Goal: Check status

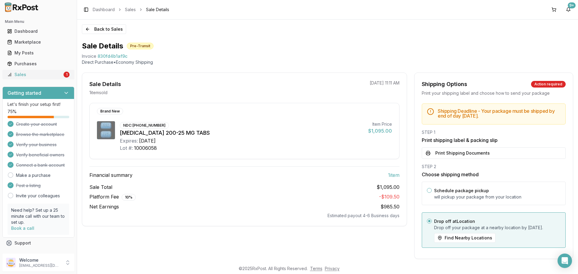
scroll to position [13, 0]
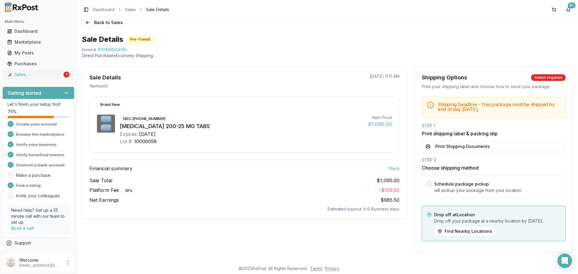
click at [44, 75] on div "Sales" at bounding box center [34, 75] width 55 height 6
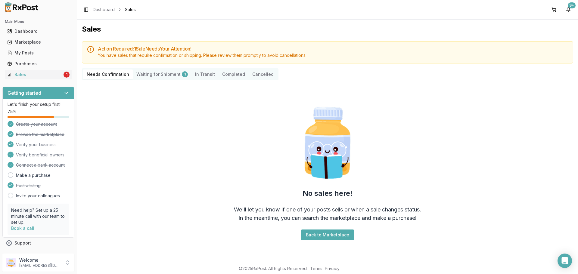
click at [152, 79] on div "Needs Confirmation Waiting for Shipment 1 In Transit Completed Cancelled" at bounding box center [180, 74] width 197 height 12
click at [157, 75] on Shipment "Waiting for Shipment 1" at bounding box center [162, 75] width 59 height 10
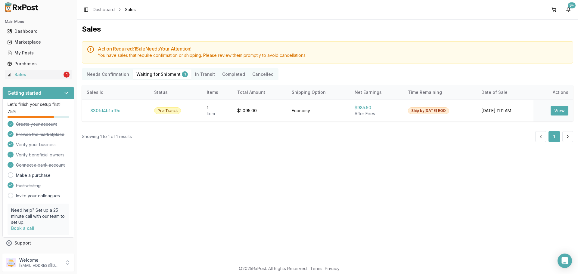
click at [122, 74] on Confirmation "Needs Confirmation" at bounding box center [108, 75] width 50 height 10
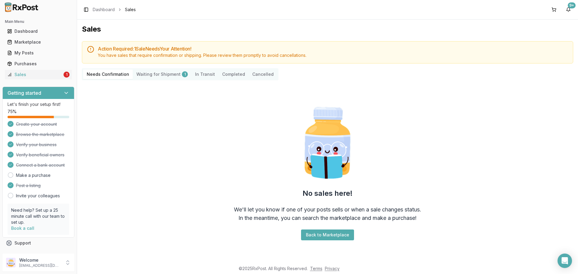
click at [425, 79] on div "Needs Confirmation Waiting for Shipment 1 In Transit Completed Cancelled" at bounding box center [328, 74] width 492 height 12
